Goal: Task Accomplishment & Management: Manage account settings

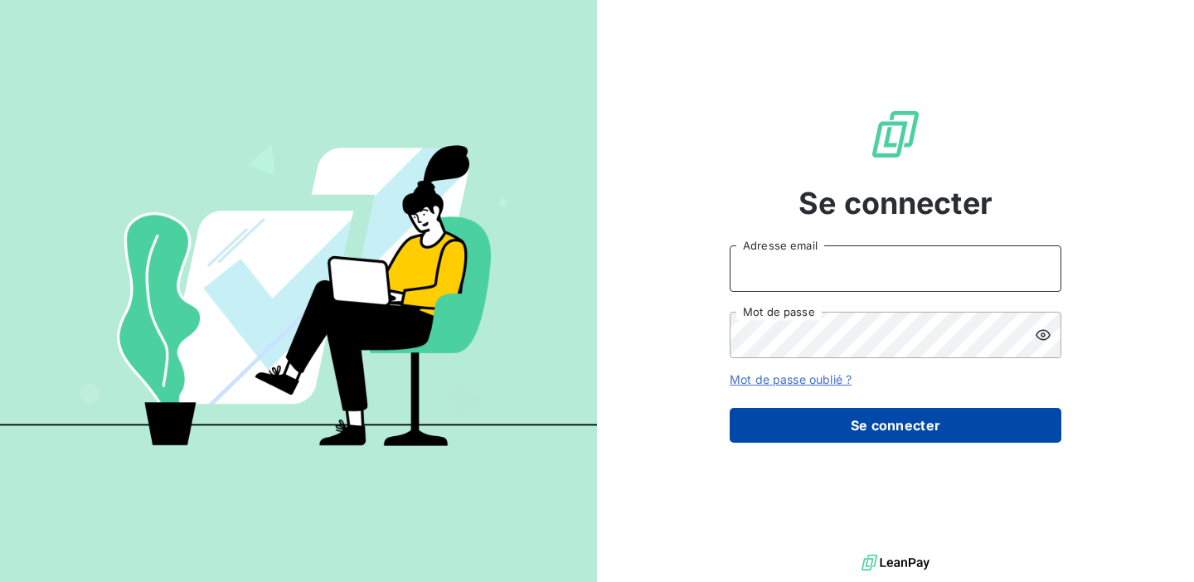
type input "[EMAIL_ADDRESS][DOMAIN_NAME]"
click at [800, 426] on button "Se connecter" at bounding box center [896, 425] width 332 height 35
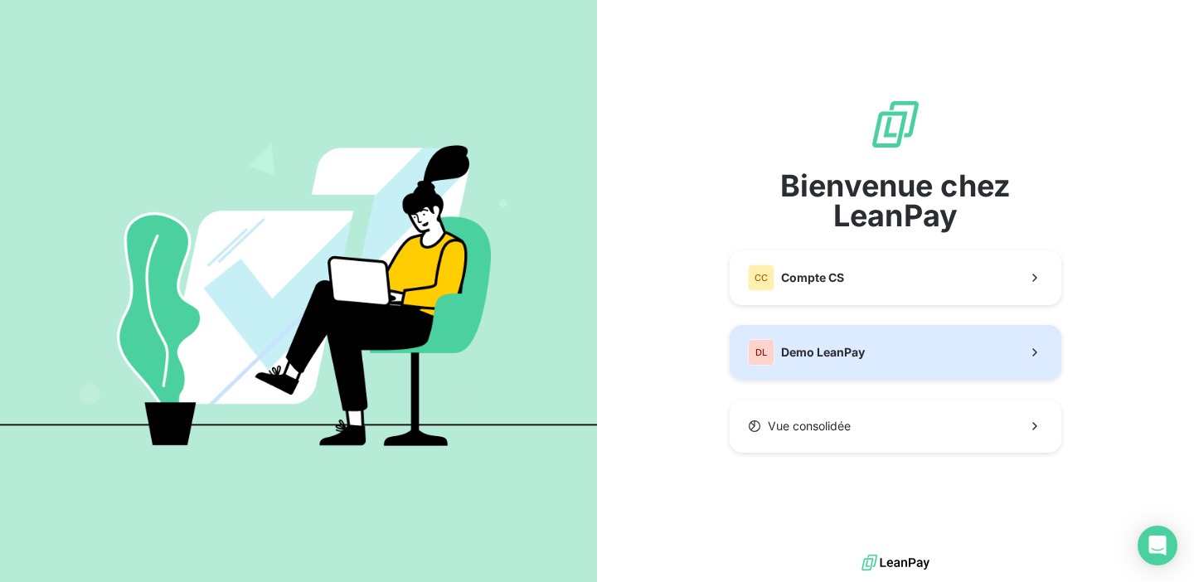
click at [793, 349] on span "Demo LeanPay" at bounding box center [823, 352] width 84 height 17
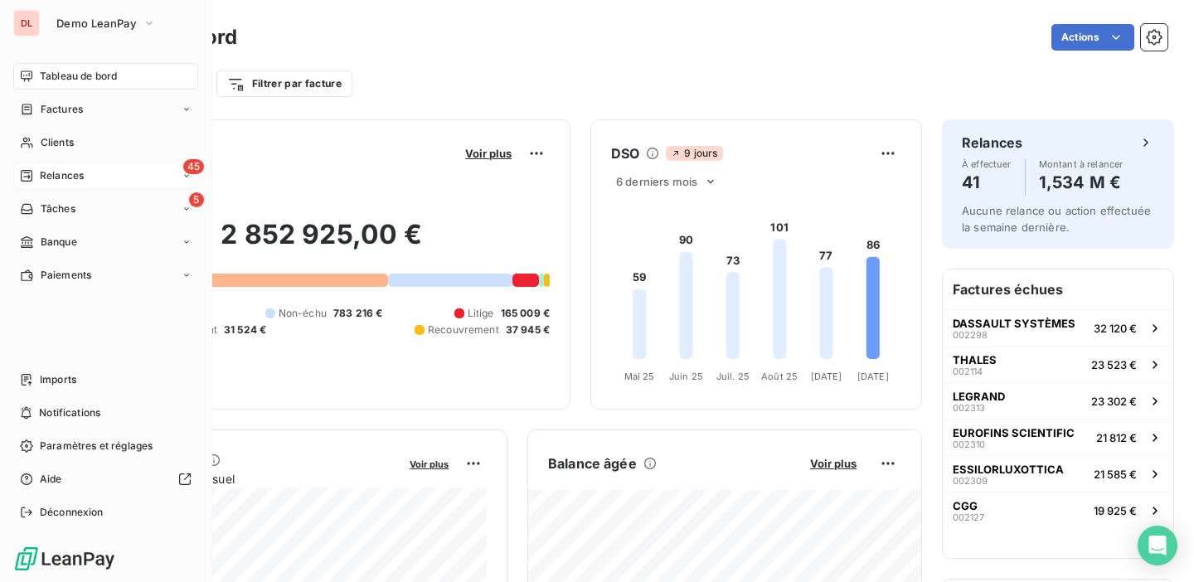
click at [66, 180] on span "Relances" at bounding box center [62, 175] width 44 height 15
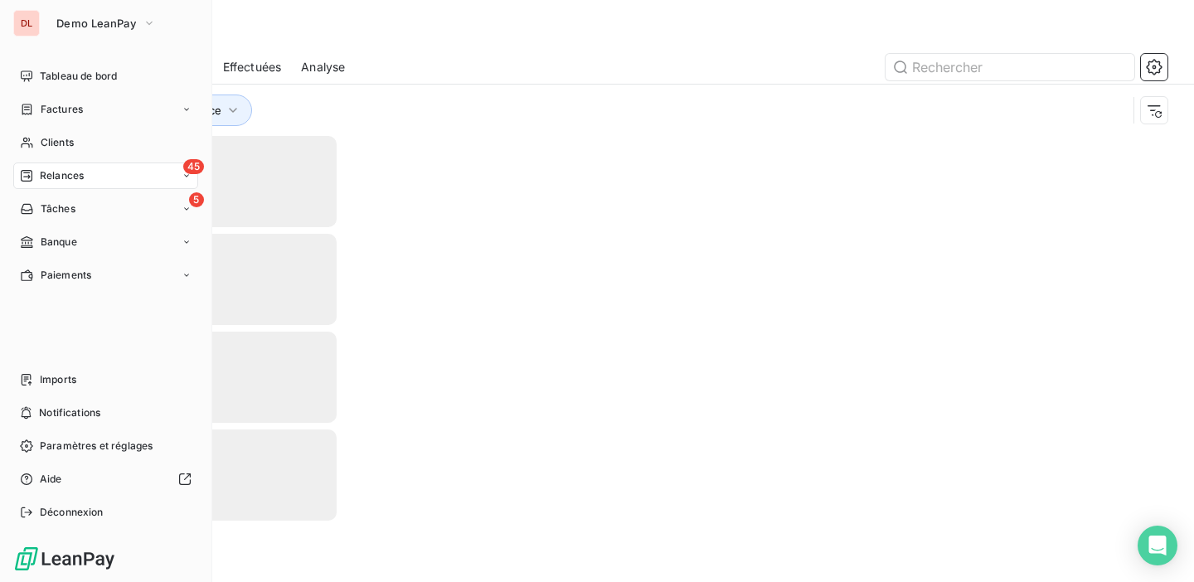
click at [64, 178] on span "Relances" at bounding box center [62, 175] width 44 height 15
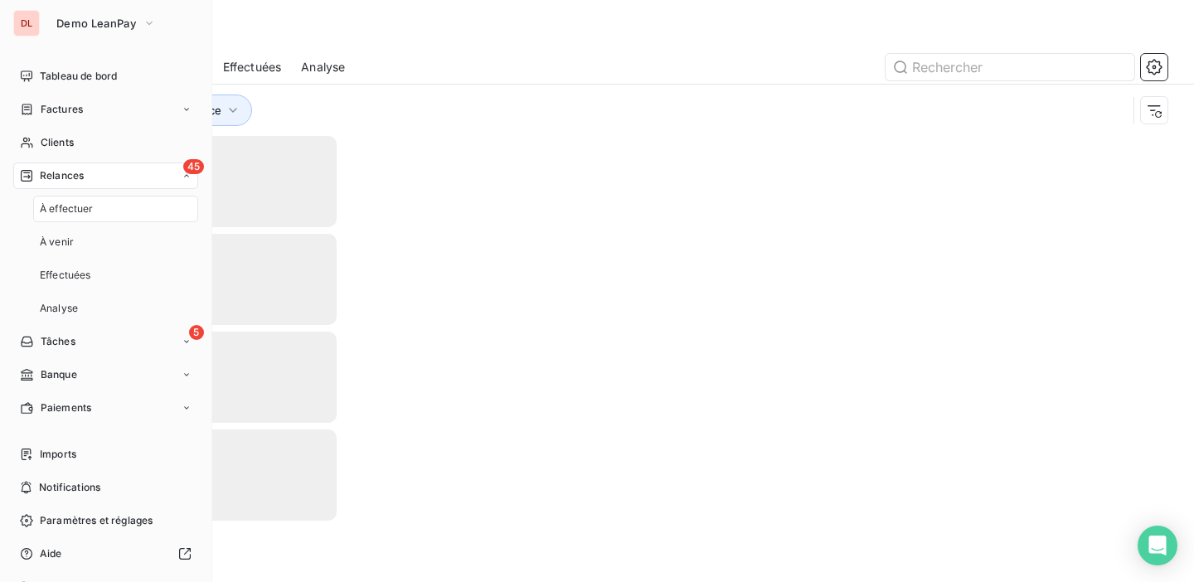
click at [60, 214] on span "À effectuer" at bounding box center [67, 208] width 54 height 15
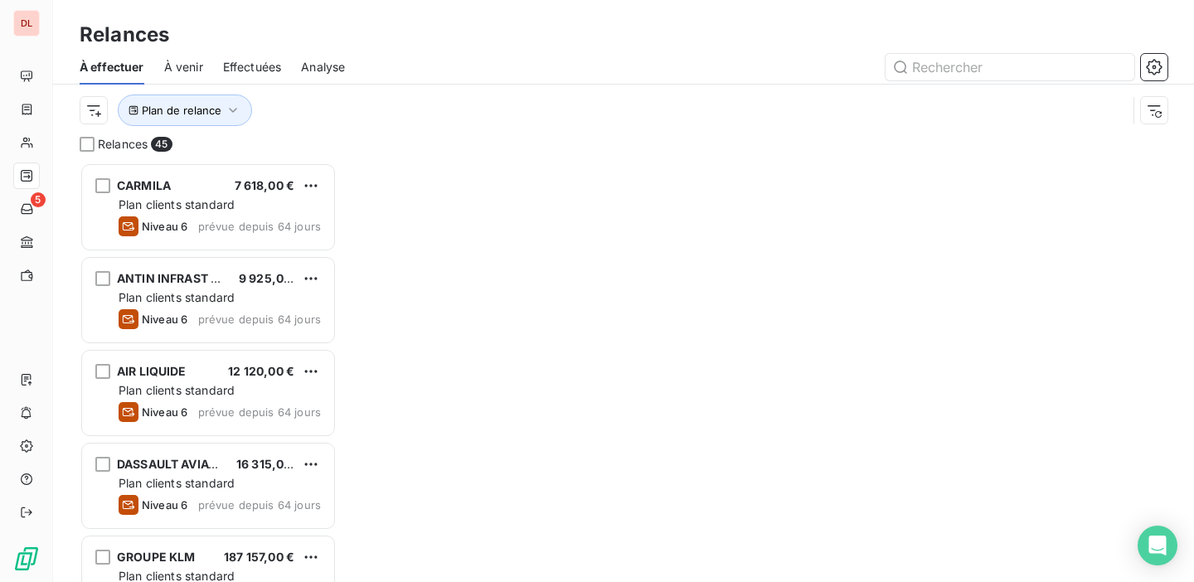
scroll to position [420, 257]
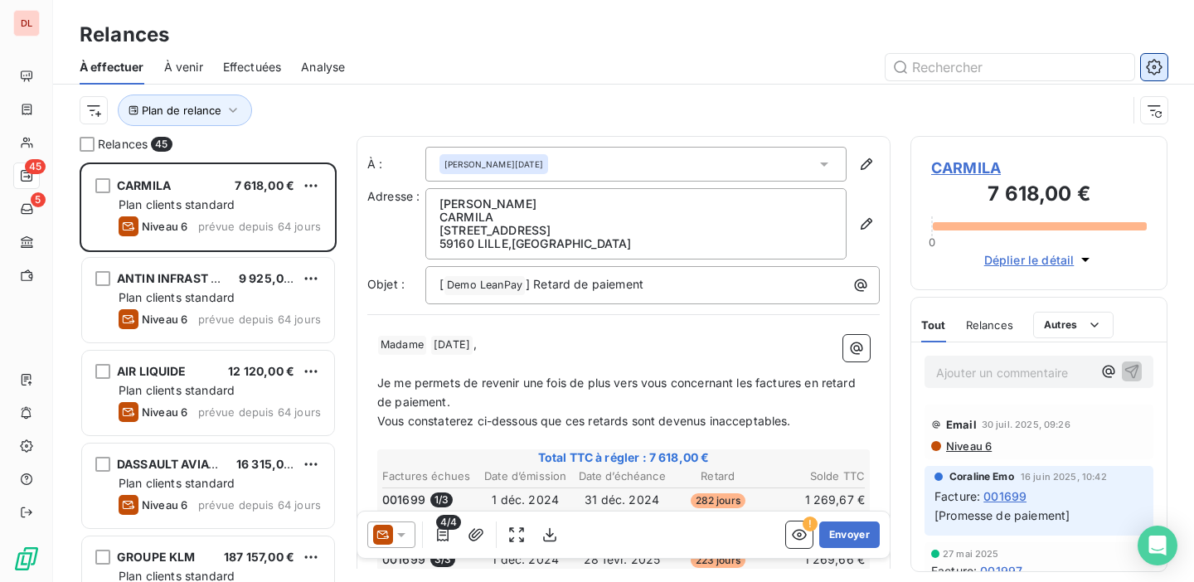
click at [1148, 70] on icon "button" at bounding box center [1154, 67] width 16 height 16
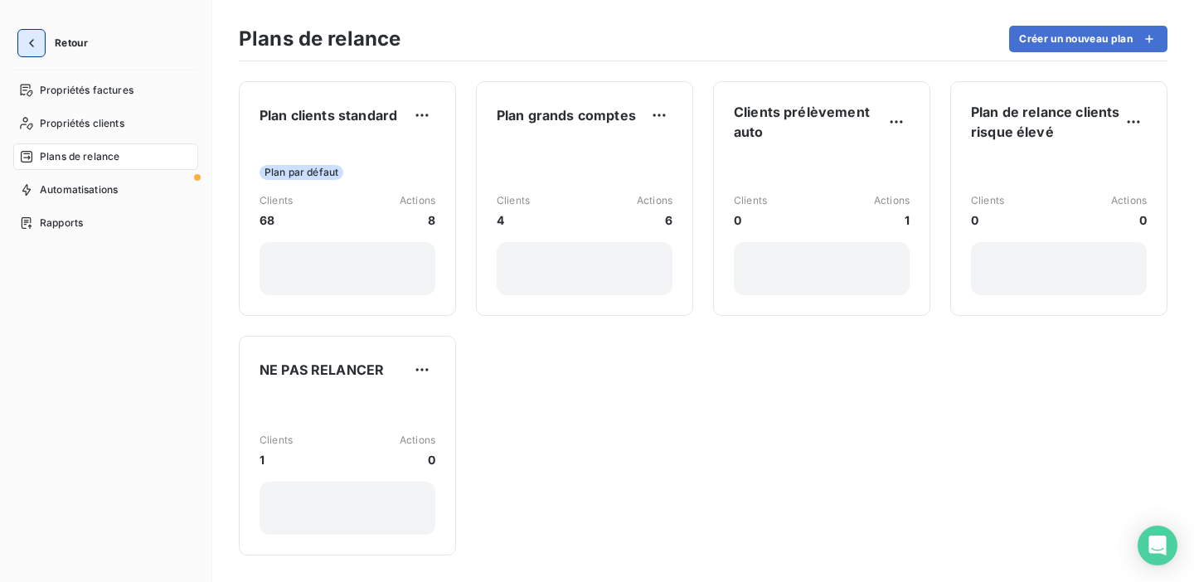
click at [38, 43] on icon "button" at bounding box center [31, 43] width 17 height 17
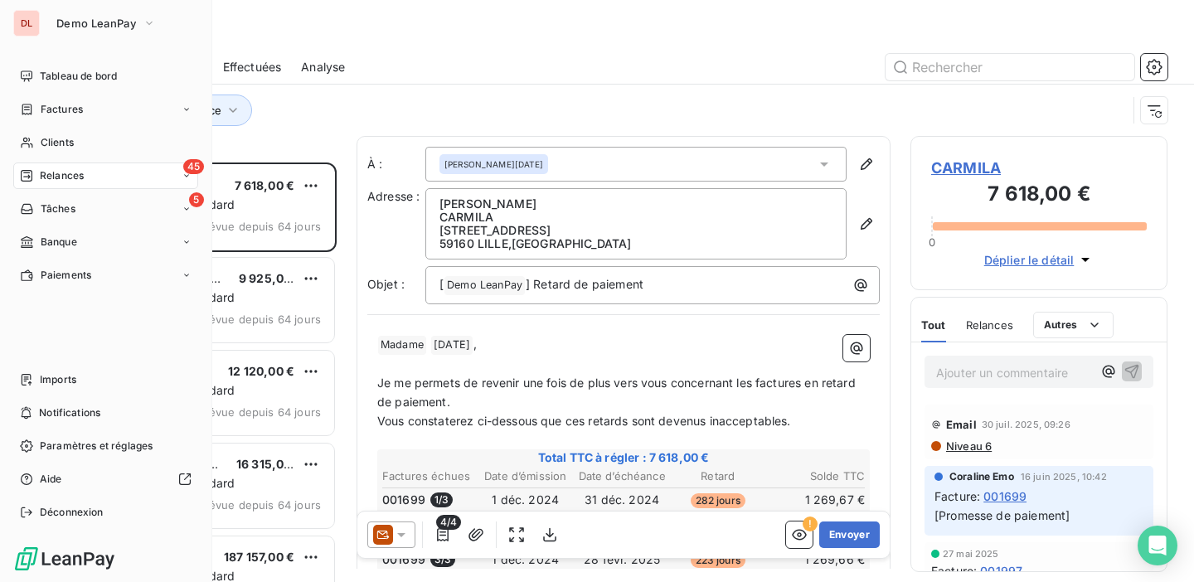
scroll to position [420, 257]
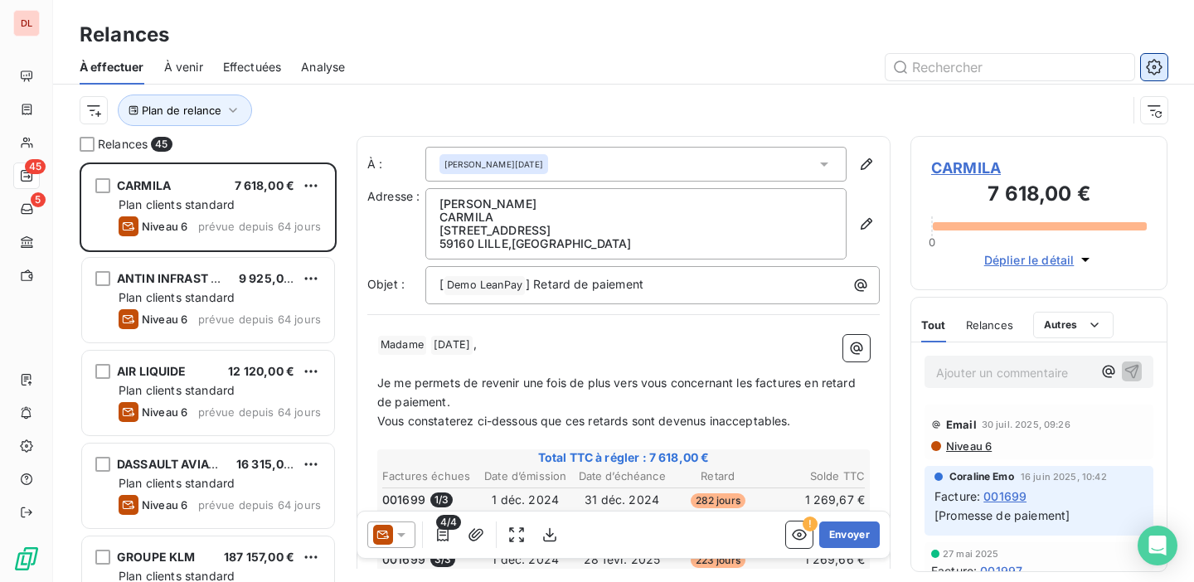
click at [1162, 70] on icon "button" at bounding box center [1154, 67] width 17 height 17
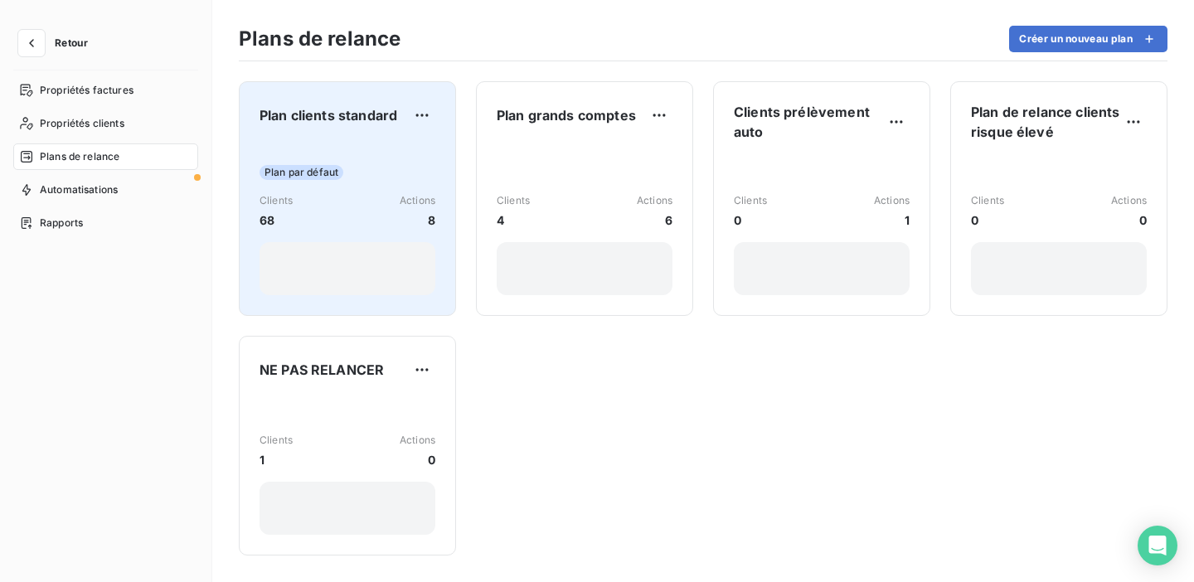
click at [391, 157] on div "Plan par défaut Clients 68 Actions 8" at bounding box center [348, 218] width 176 height 153
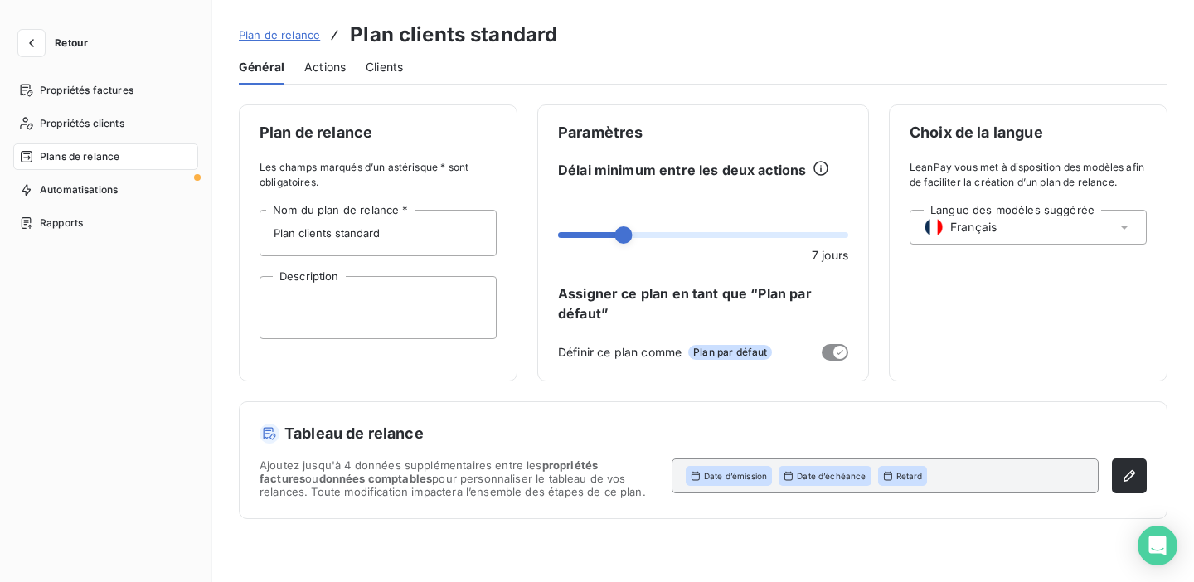
click at [327, 72] on span "Actions" at bounding box center [324, 67] width 41 height 17
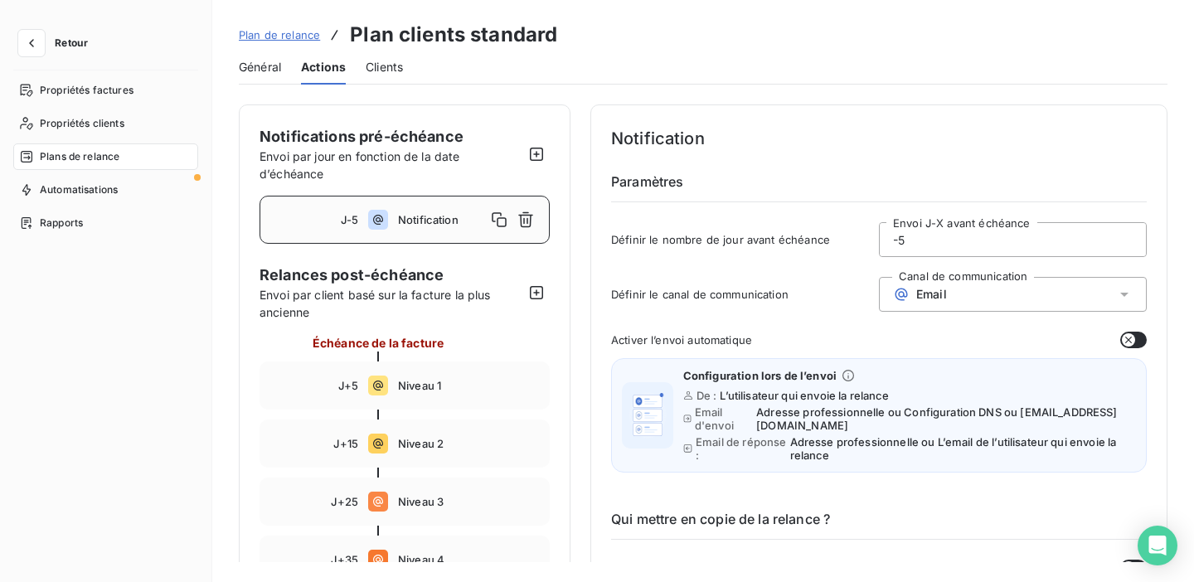
click at [269, 68] on span "Général" at bounding box center [260, 67] width 42 height 17
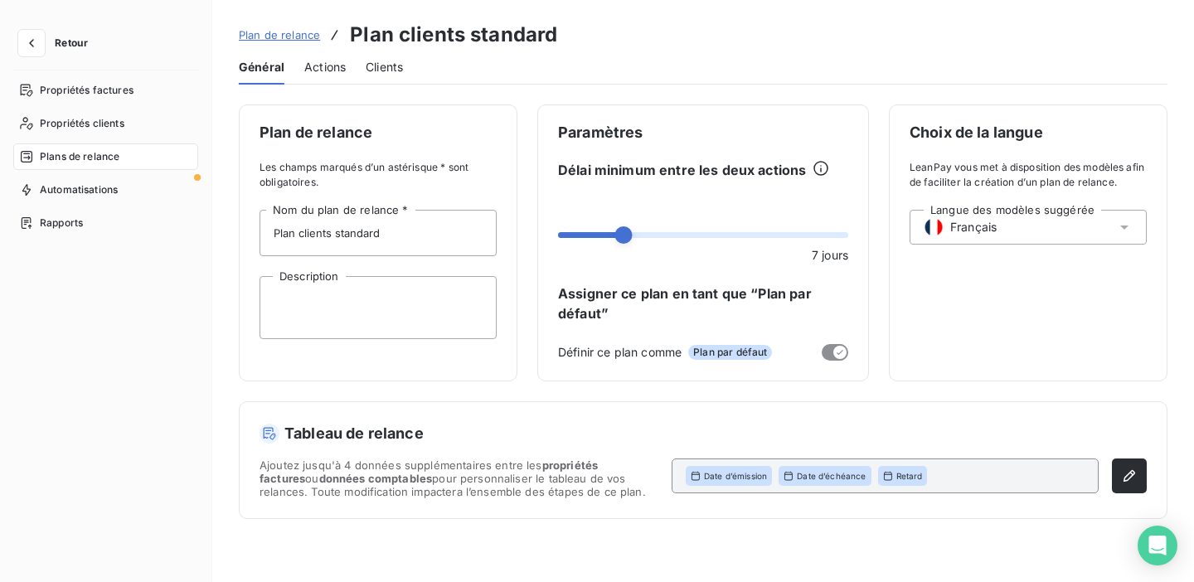
click at [324, 57] on div "Actions" at bounding box center [324, 67] width 41 height 35
